Goal: Task Accomplishment & Management: Manage account settings

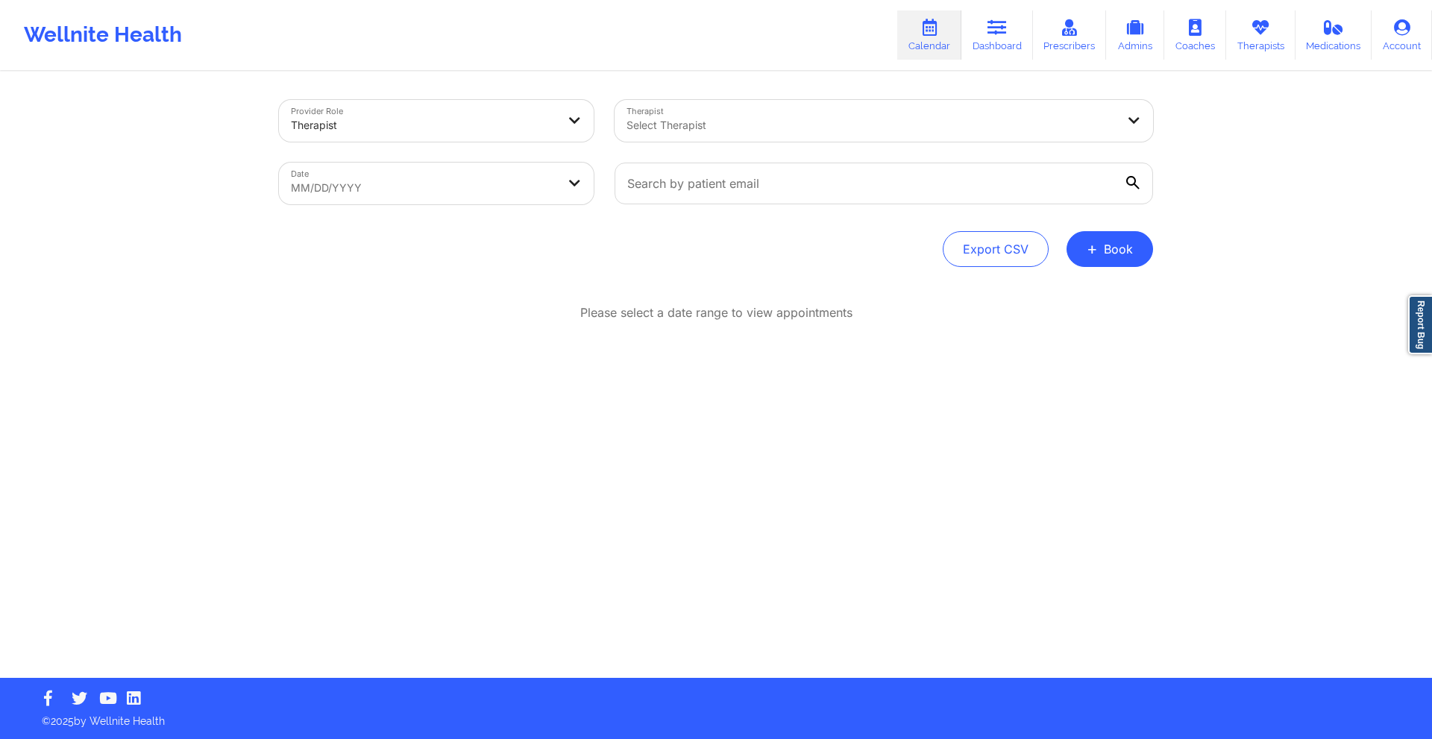
click at [516, 196] on body "Wellnite Health Calendar Dashboard Prescribers Admins Coaches Therapists Medica…" at bounding box center [716, 369] width 1432 height 739
select select "2025-8"
select select "2025-9"
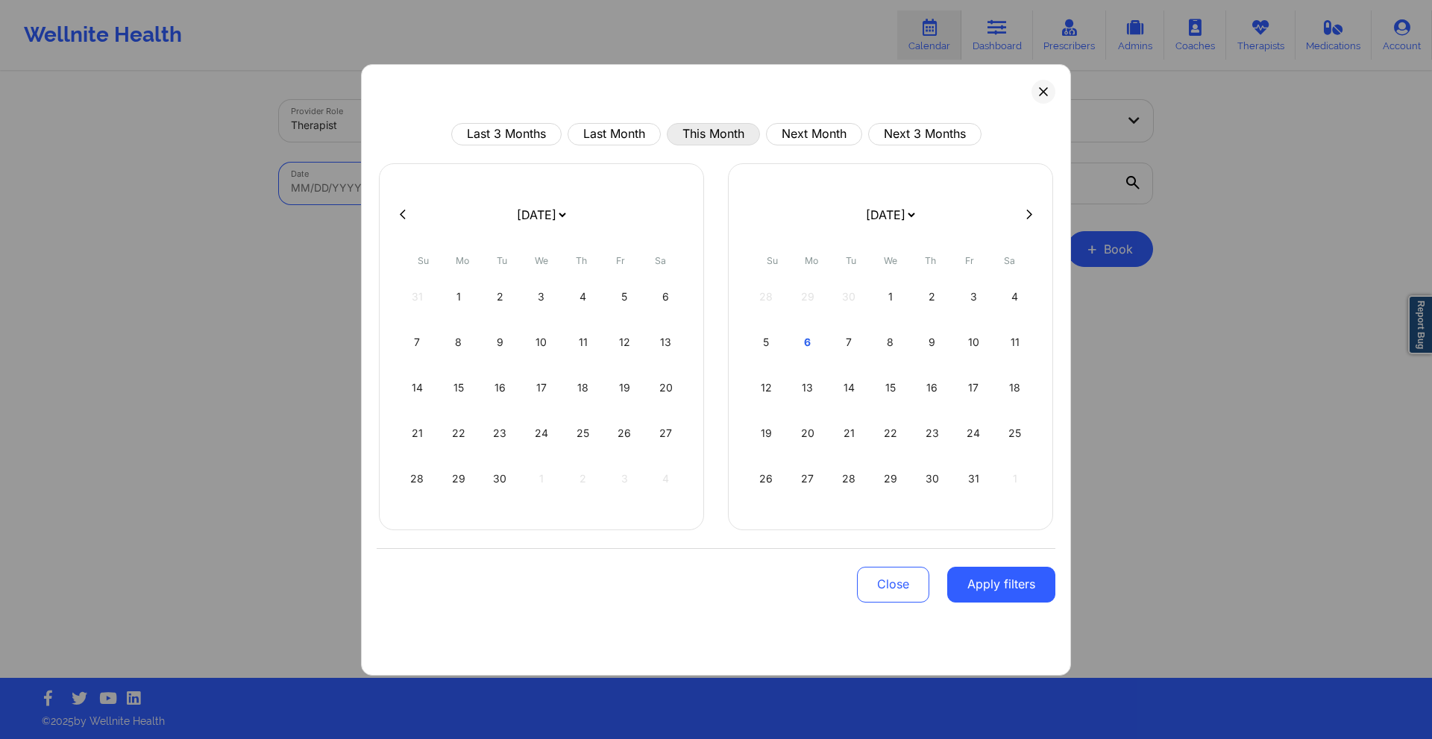
click at [695, 140] on button "This Month" at bounding box center [713, 134] width 93 height 22
select select "2025-9"
select select "2025-10"
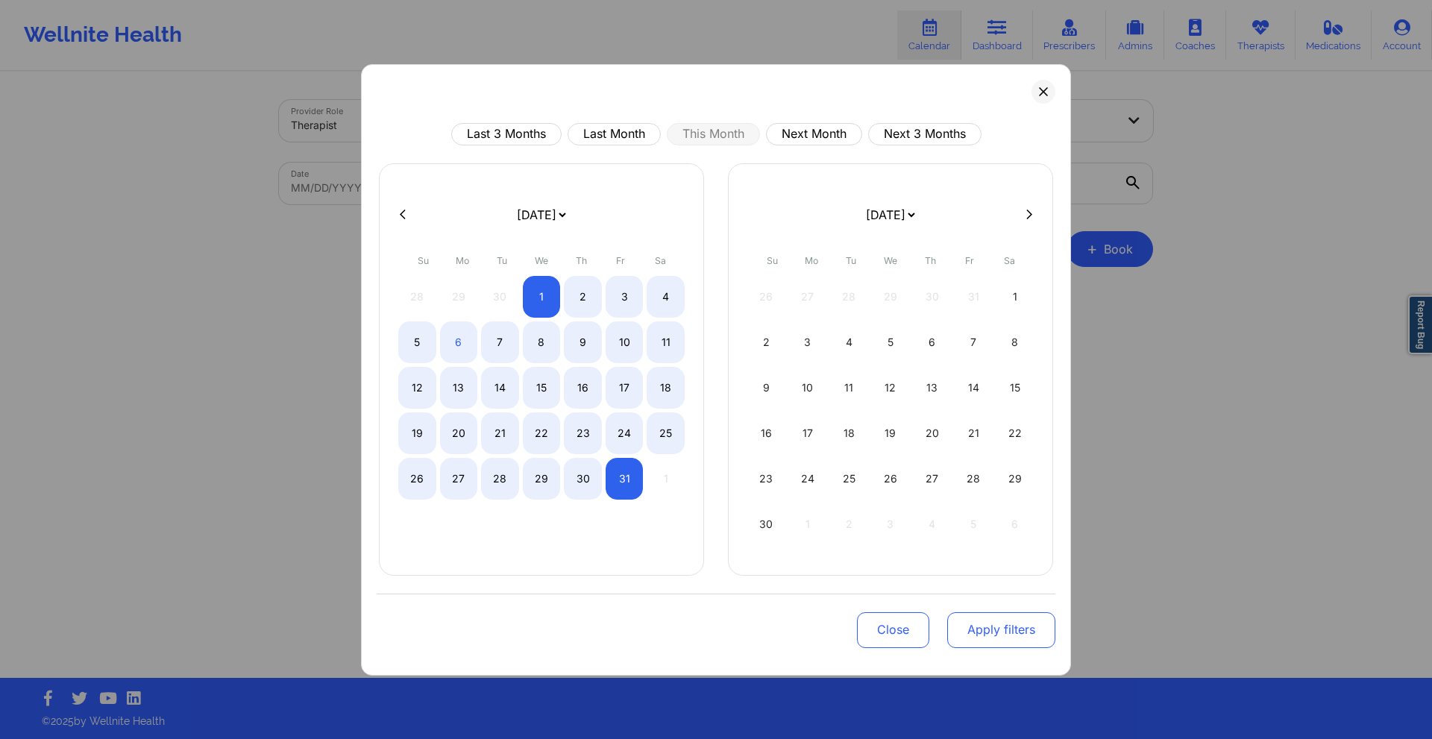
click at [995, 627] on button "Apply filters" at bounding box center [1002, 631] width 108 height 36
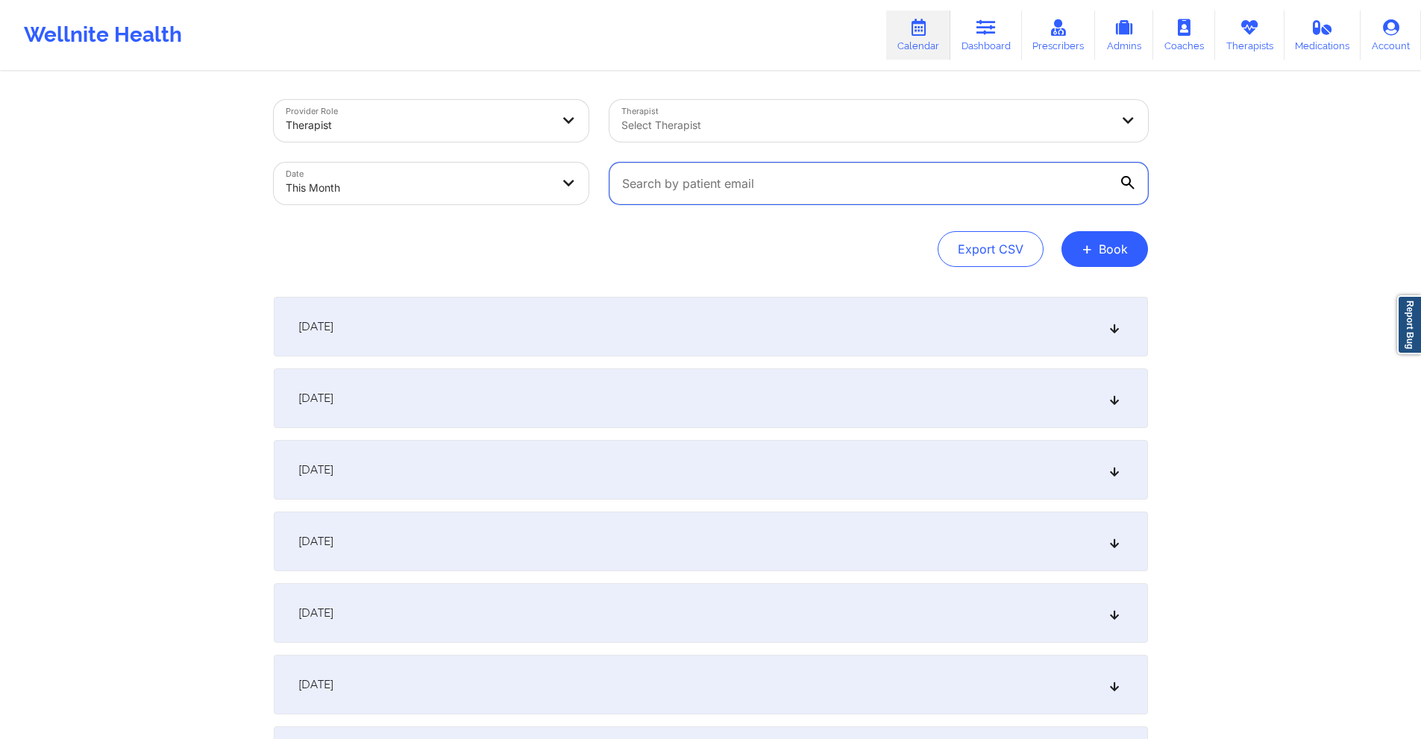
click at [757, 187] on input "text" at bounding box center [879, 184] width 539 height 42
paste input "[EMAIL_ADDRESS][DOMAIN_NAME]"
type input "[EMAIL_ADDRESS][DOMAIN_NAME]"
click at [1095, 249] on button "+ Book" at bounding box center [1105, 249] width 87 height 36
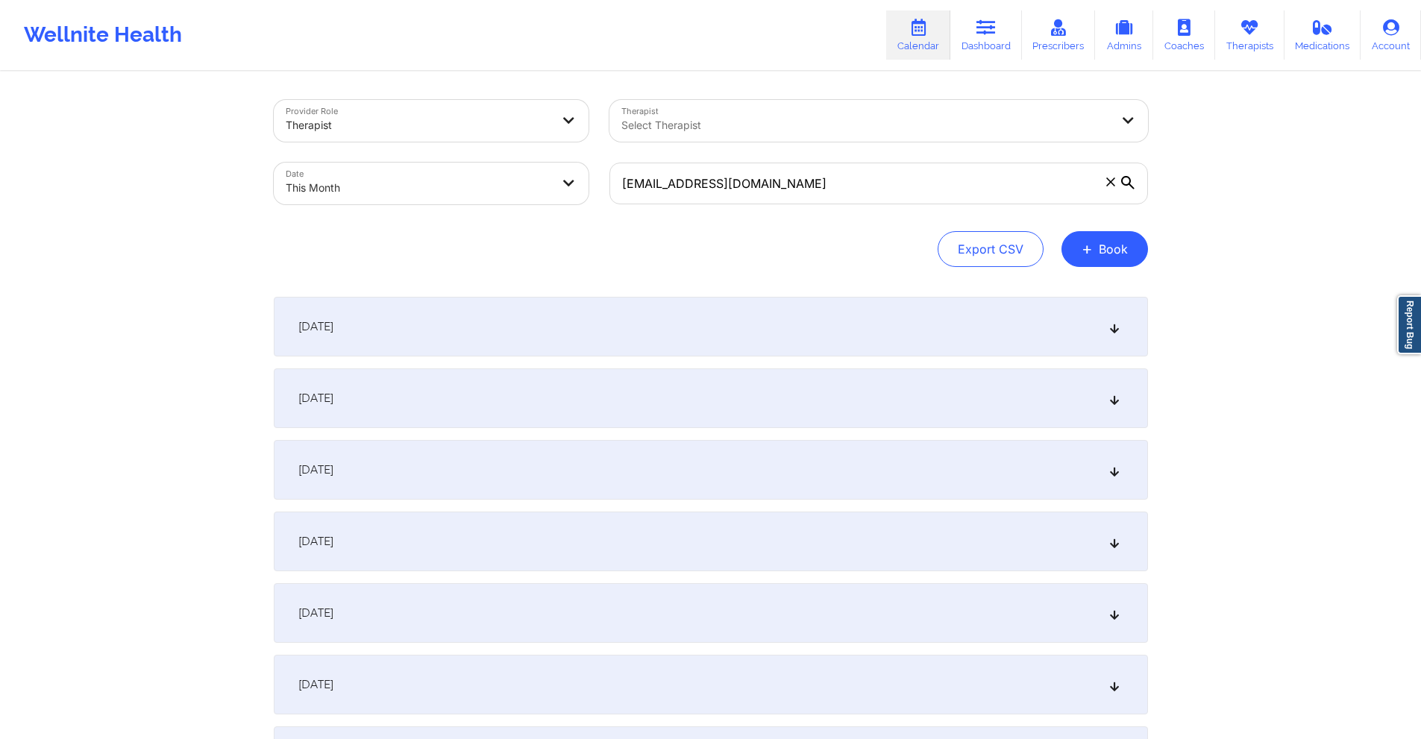
click at [671, 382] on div "[DATE]" at bounding box center [711, 399] width 874 height 60
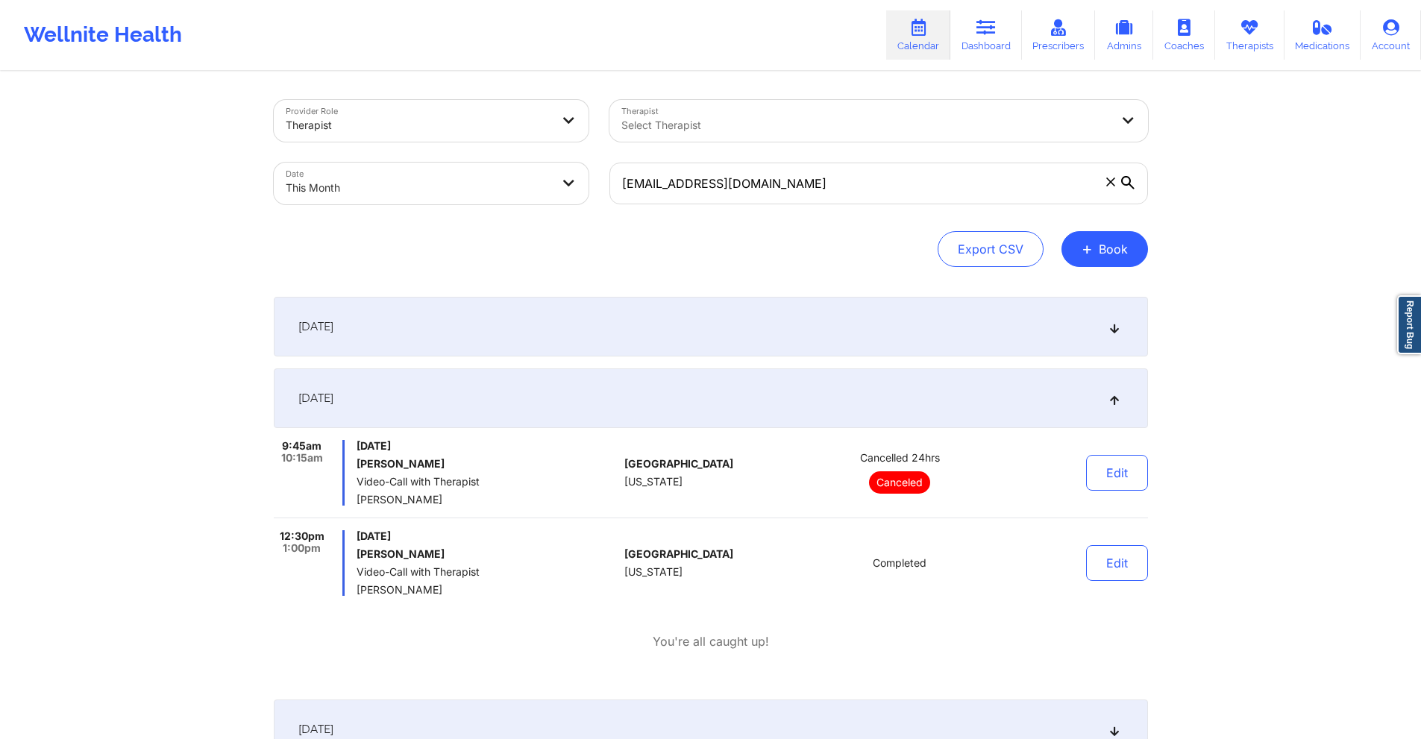
click at [899, 567] on span "Completed" at bounding box center [900, 563] width 54 height 12
click at [1100, 561] on button "Edit" at bounding box center [1117, 563] width 62 height 36
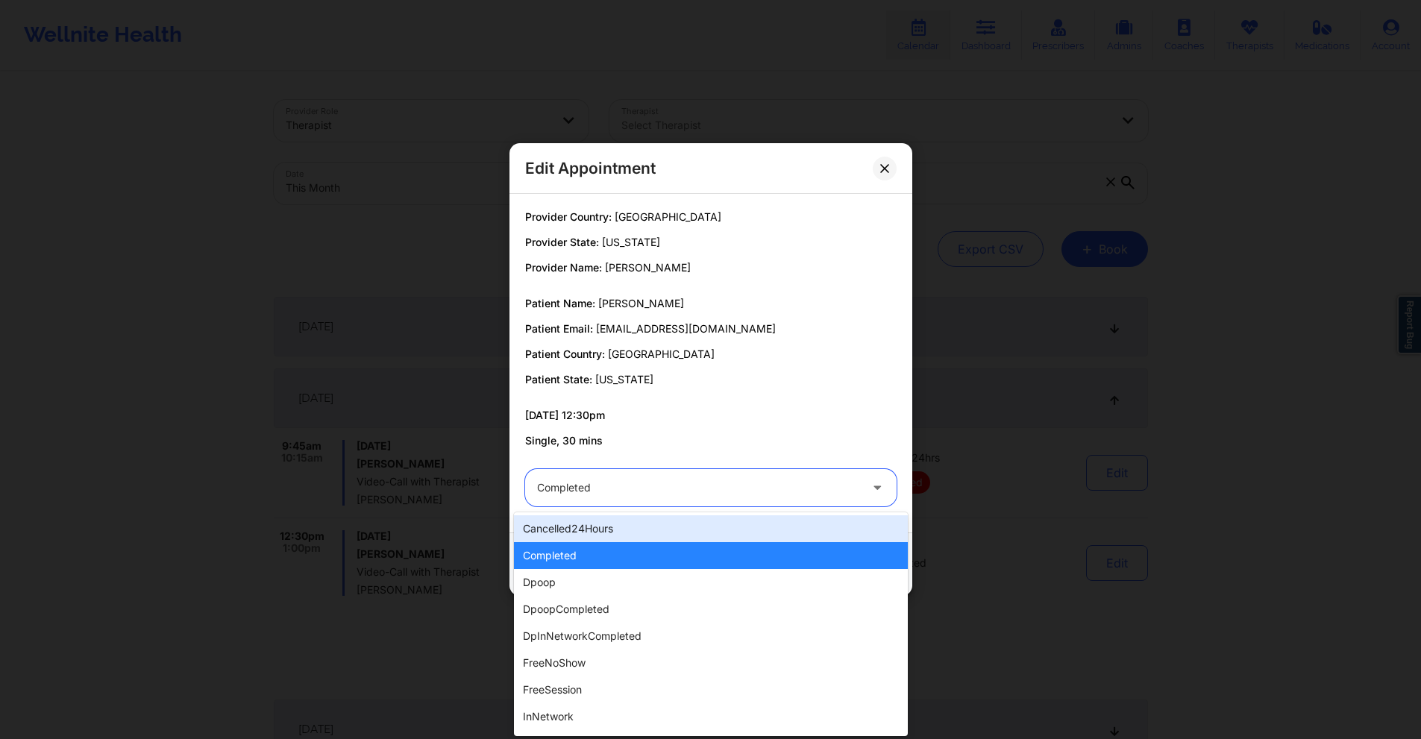
click at [655, 473] on div "Completed" at bounding box center [698, 487] width 322 height 37
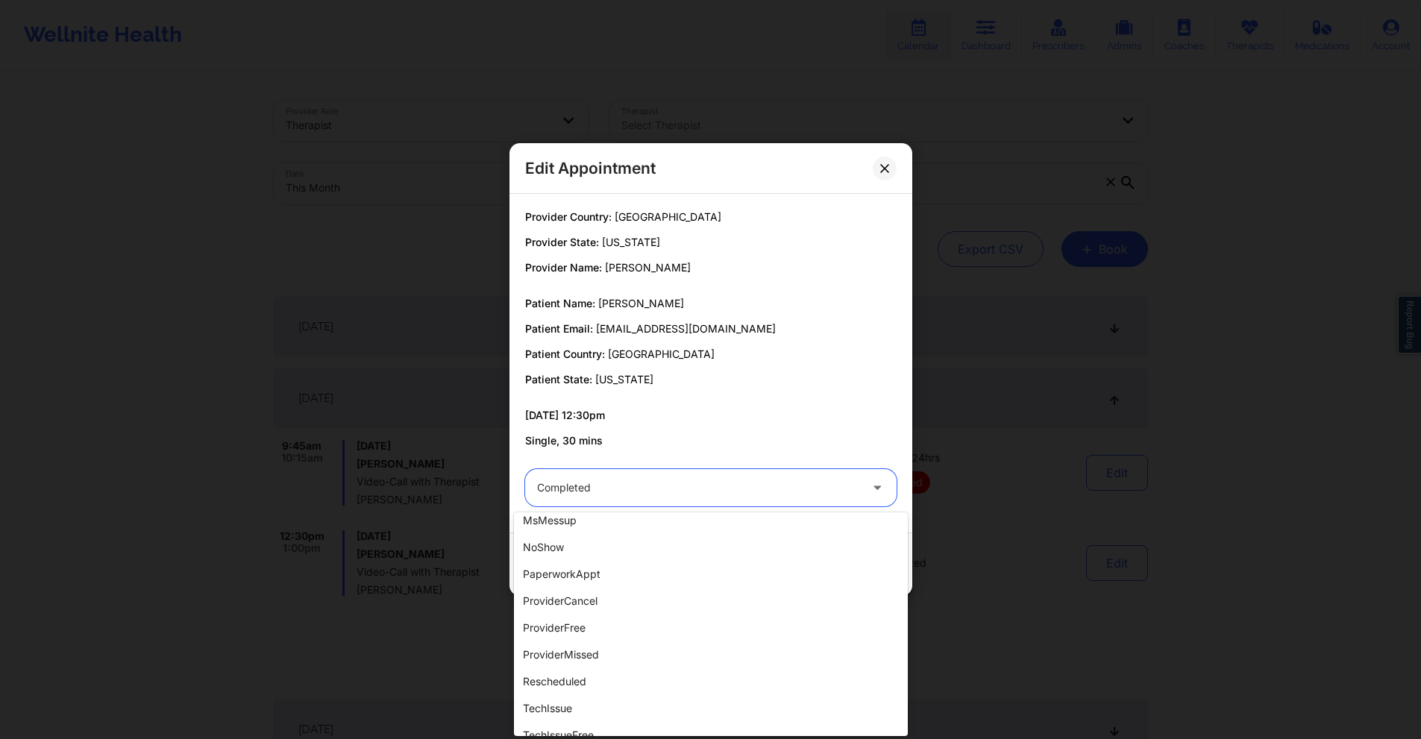
scroll to position [224, 0]
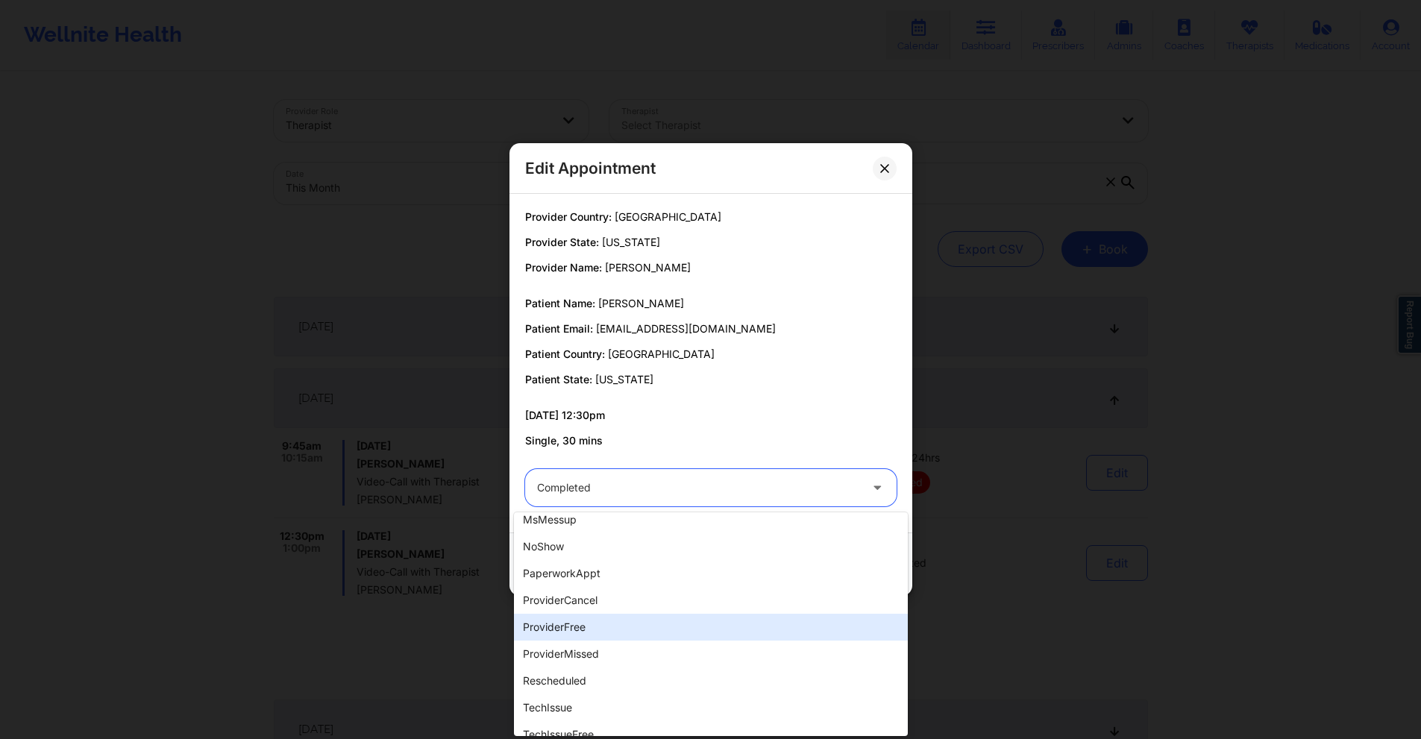
click at [642, 630] on div "providerFree" at bounding box center [711, 627] width 394 height 27
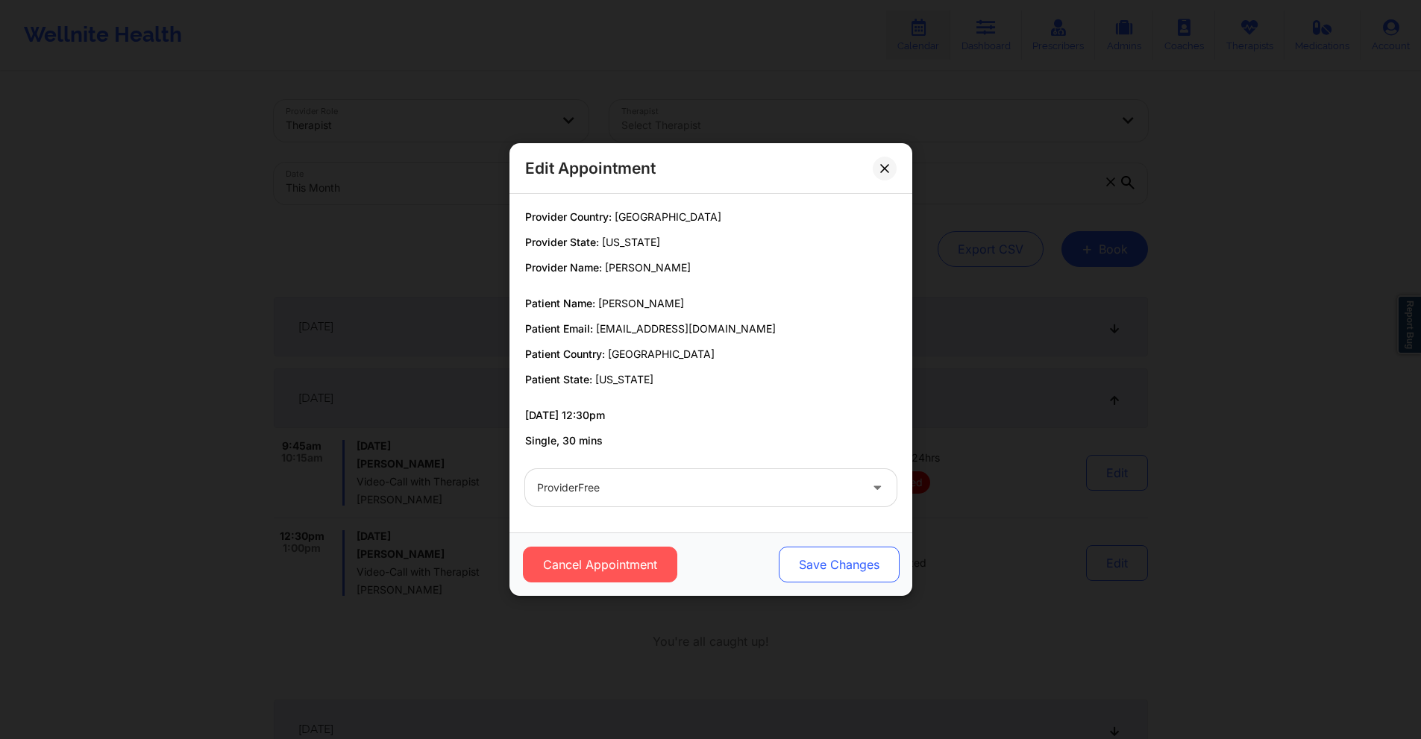
click at [848, 566] on button "Save Changes" at bounding box center [838, 565] width 121 height 36
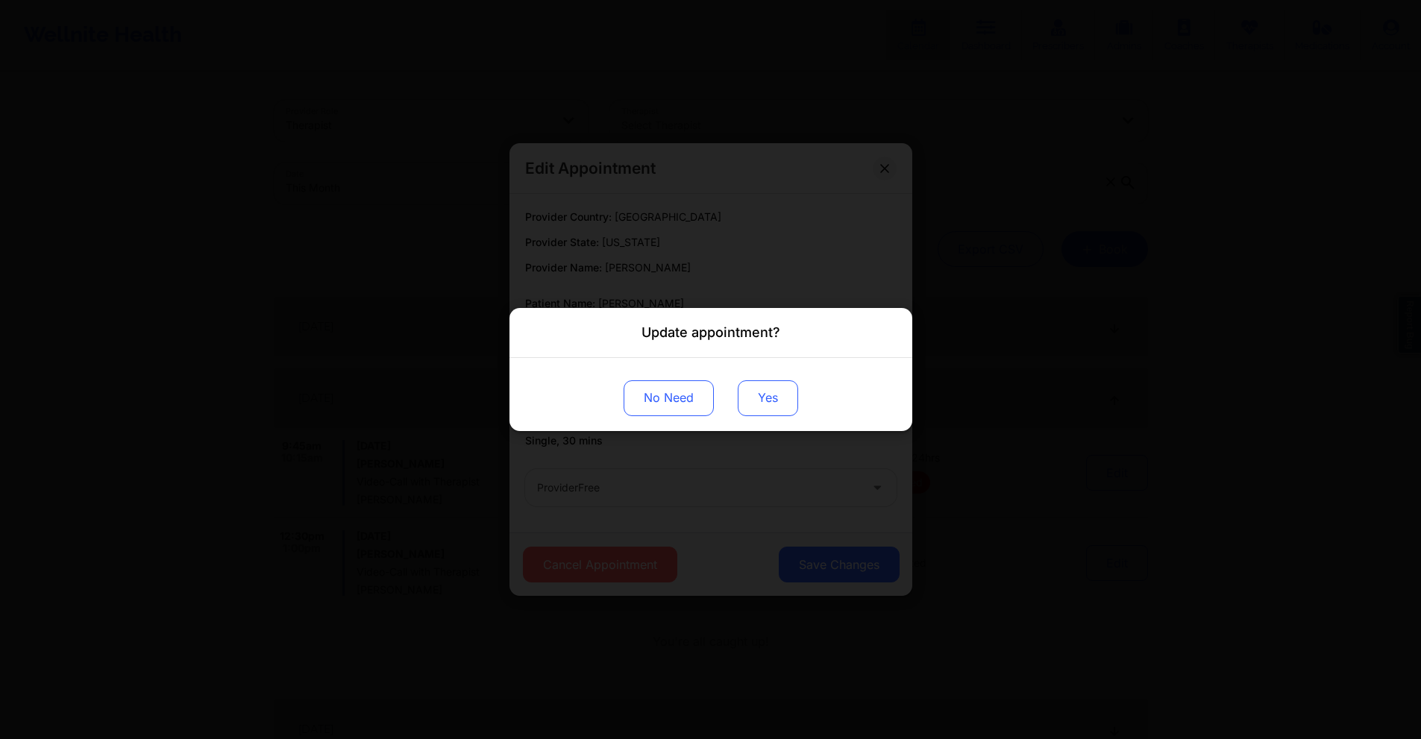
click at [775, 406] on button "Yes" at bounding box center [768, 399] width 60 height 36
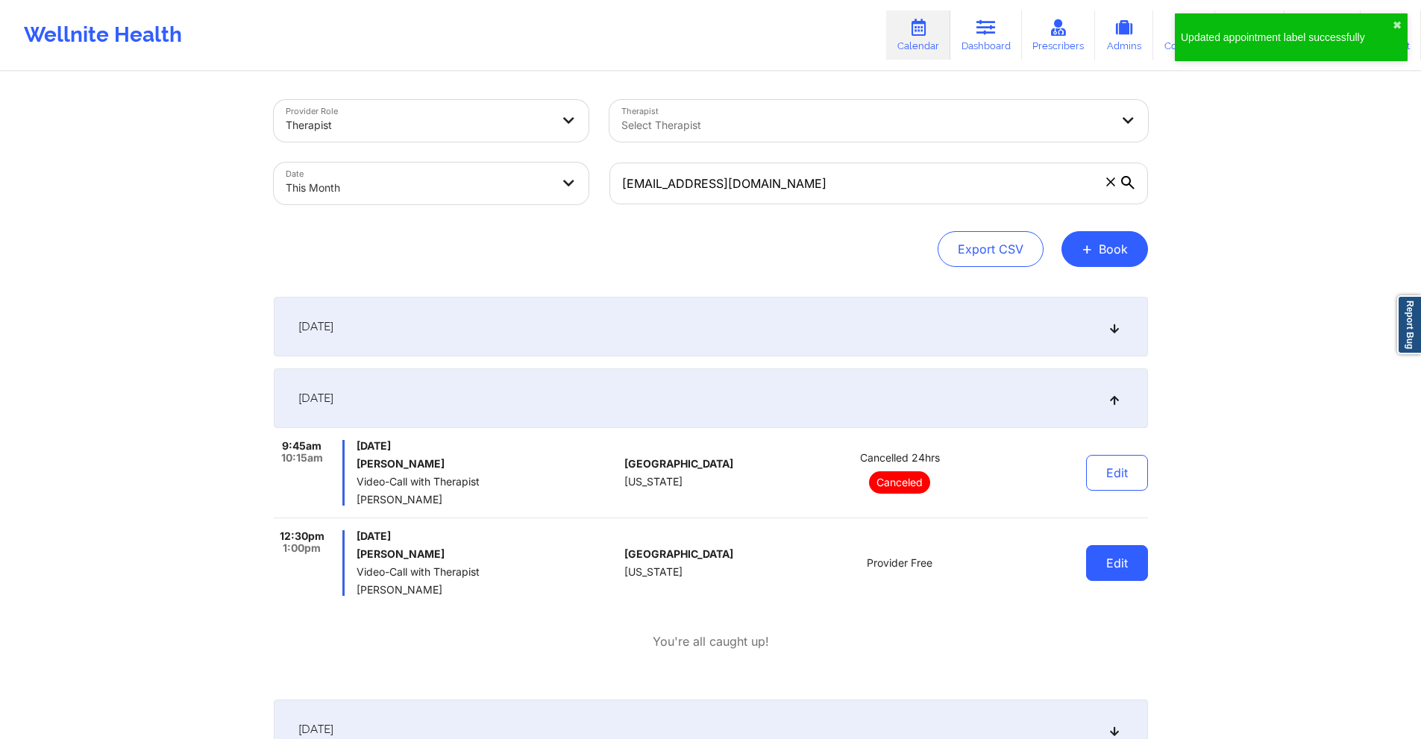
click at [1126, 570] on button "Edit" at bounding box center [1117, 563] width 62 height 36
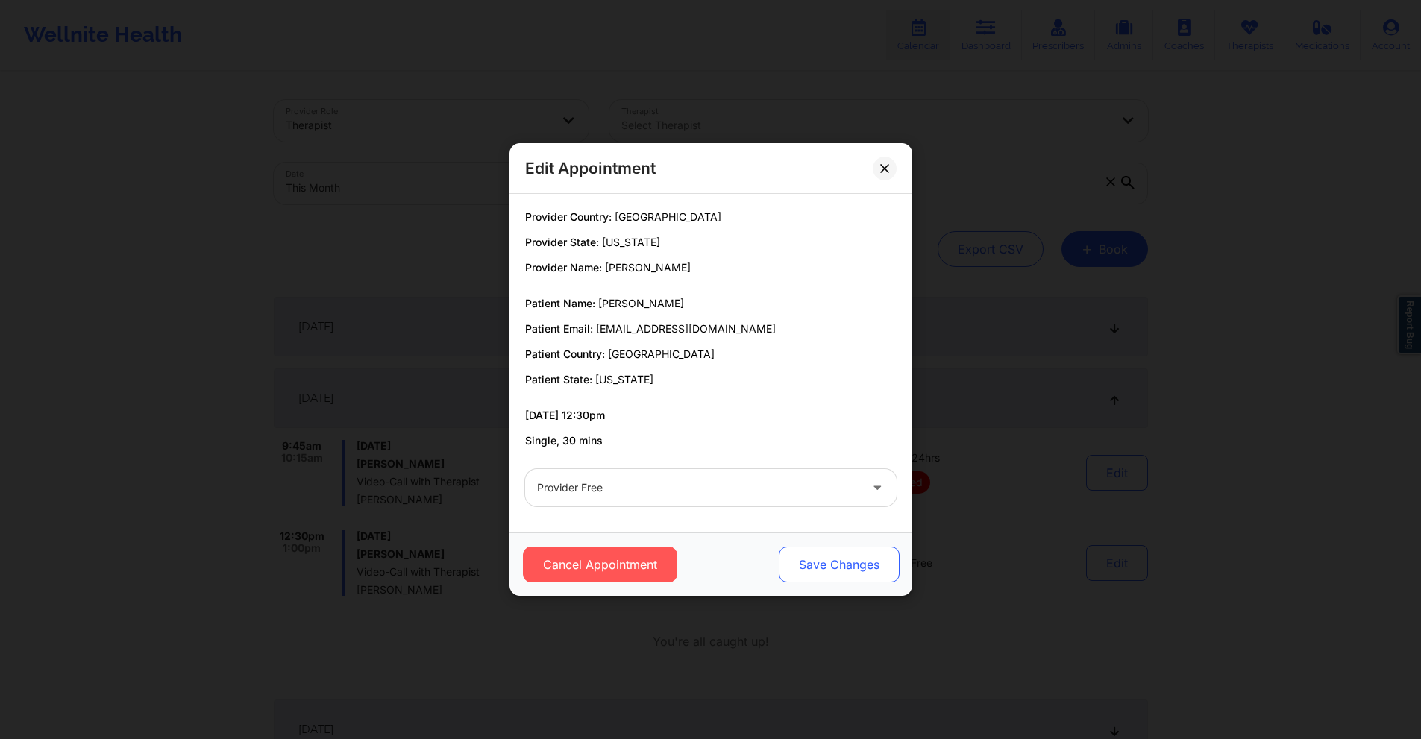
click at [823, 572] on button "Save Changes" at bounding box center [838, 565] width 121 height 36
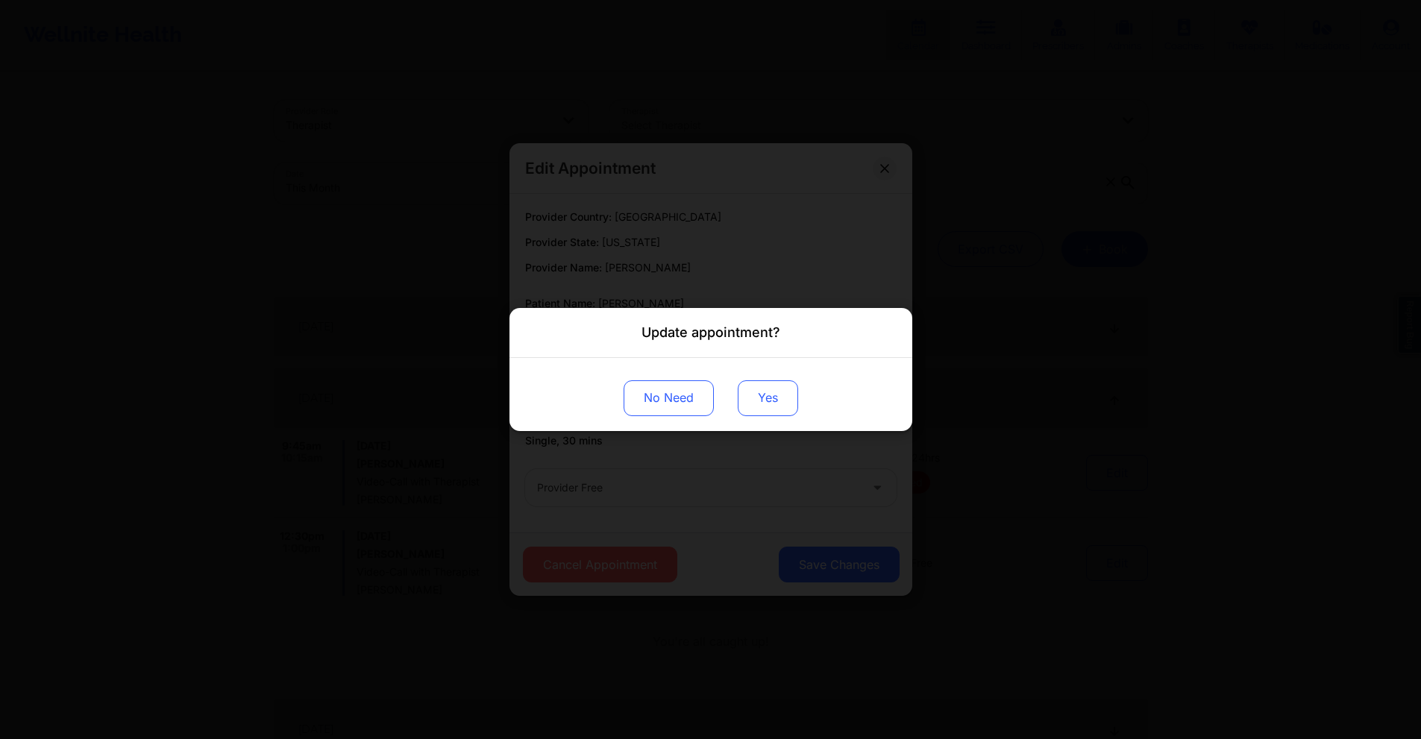
click at [786, 394] on button "Yes" at bounding box center [768, 399] width 60 height 36
